Goal: Find specific page/section: Find specific page/section

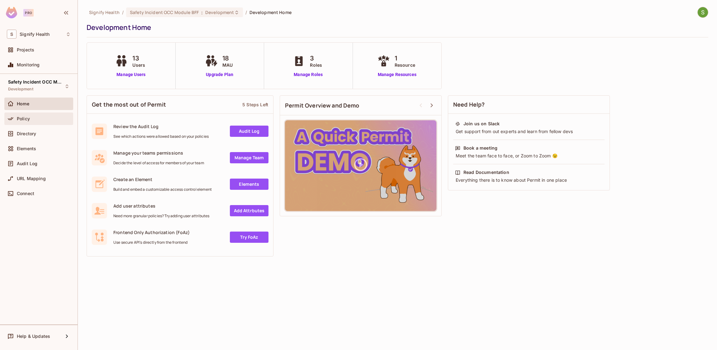
click at [21, 120] on span "Policy" at bounding box center [23, 118] width 13 height 5
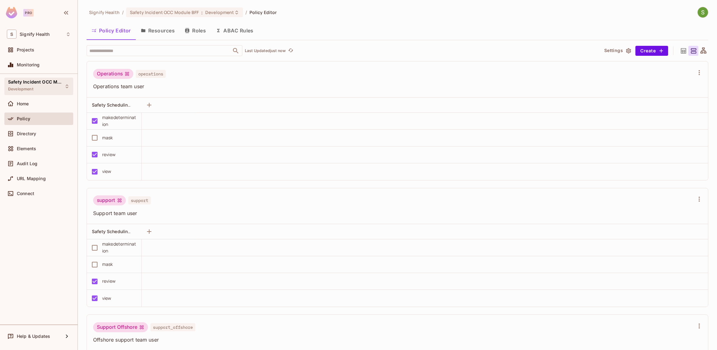
click at [30, 86] on div "Safety Incident OCC Module BFF Development" at bounding box center [35, 85] width 54 height 13
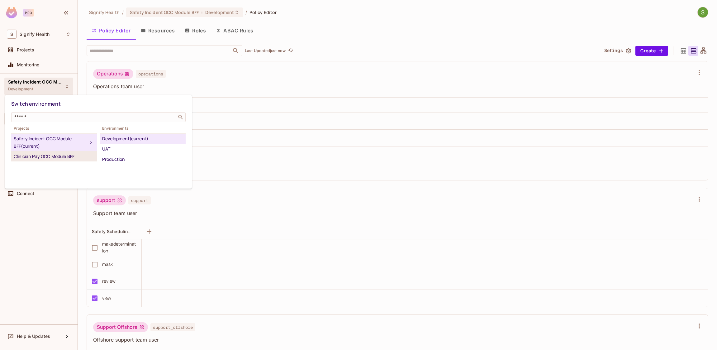
click at [53, 152] on li "Clinician Pay OCC Module BFF" at bounding box center [54, 156] width 86 height 10
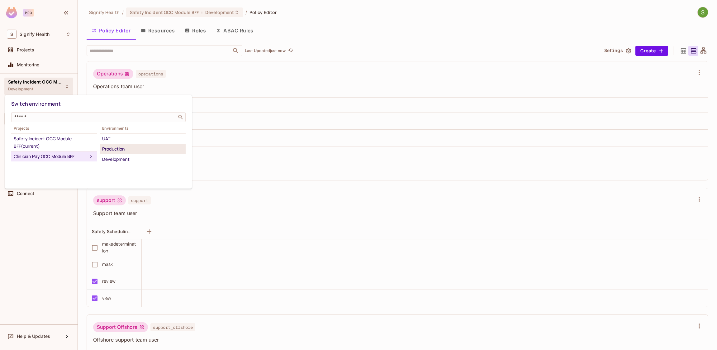
click at [117, 151] on div "Production" at bounding box center [142, 148] width 81 height 7
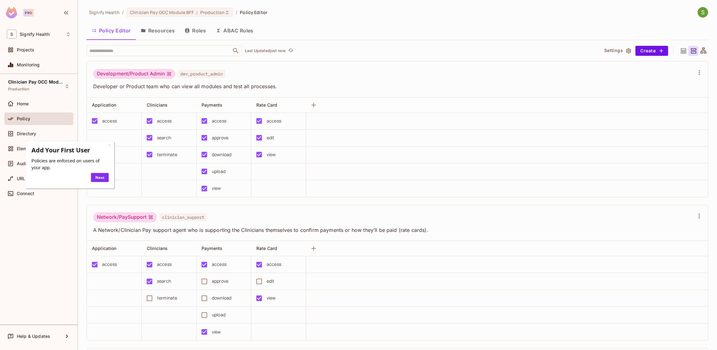
click at [376, 81] on div "Development/Product Admin dev_product_admin Developer or Product team who can v…" at bounding box center [393, 79] width 601 height 21
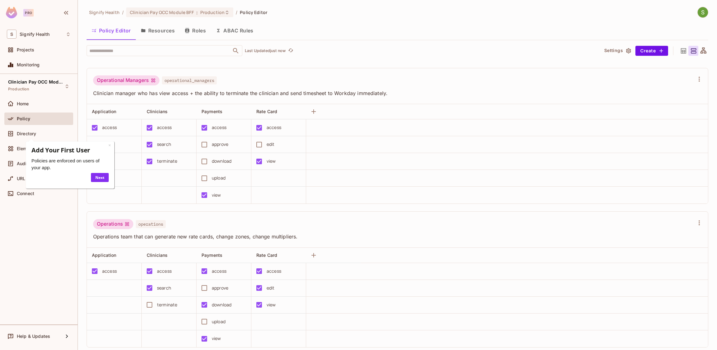
scroll to position [952, 0]
click at [112, 145] on div "× Add Your First User Policies are enforced on users of your app. Next" at bounding box center [70, 164] width 88 height 47
click at [109, 144] on link "×" at bounding box center [109, 145] width 2 height 6
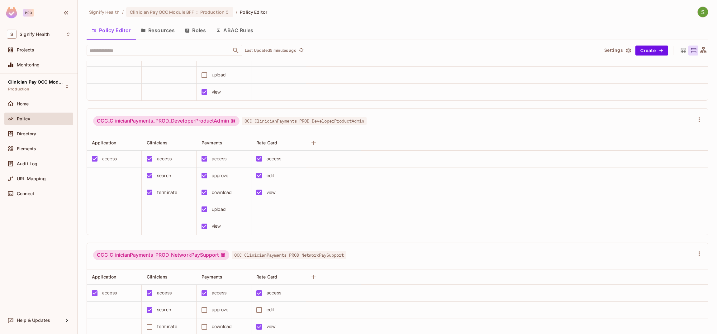
scroll to position [208, 0]
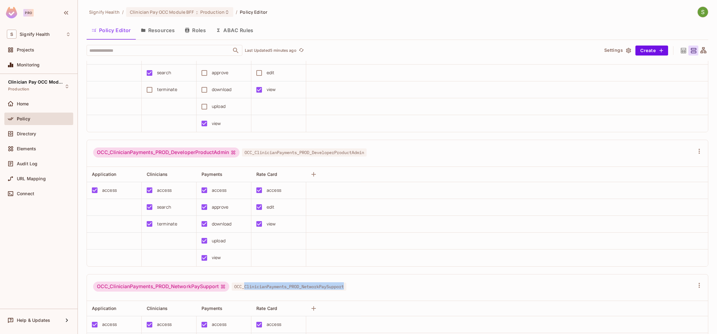
drag, startPoint x: 245, startPoint y: 285, endPoint x: 357, endPoint y: 287, distance: 112.5
click at [357, 287] on div "OCC_ClinicianPayments_PROD_NetworkPaySupport OCC_ClinicianPayments_PROD_Network…" at bounding box center [393, 287] width 601 height 12
click at [165, 28] on button "Resources" at bounding box center [158, 30] width 44 height 16
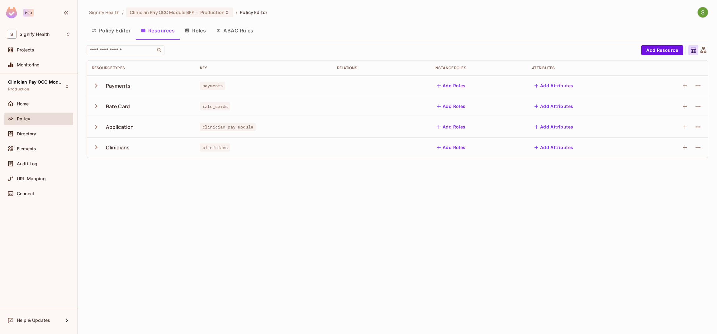
click at [94, 145] on icon "button" at bounding box center [96, 147] width 8 height 8
click at [119, 33] on button "Policy Editor" at bounding box center [111, 31] width 49 height 16
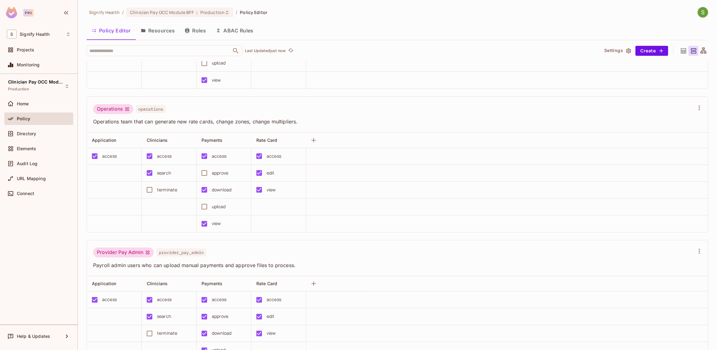
scroll to position [1063, 0]
